Goal: Task Accomplishment & Management: Manage account settings

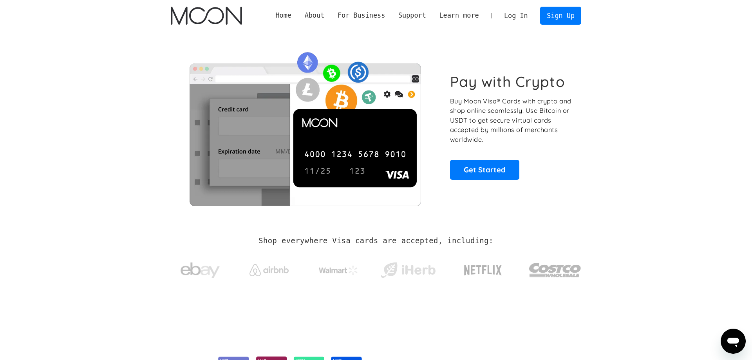
click at [517, 16] on link "Log In" at bounding box center [515, 15] width 37 height 17
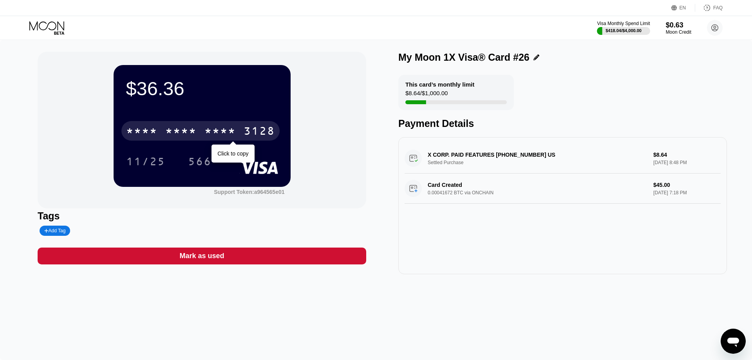
click at [194, 127] on div "* * * * * * * * * * * * 3128" at bounding box center [200, 131] width 158 height 20
